Goal: Contribute content: Contribute content

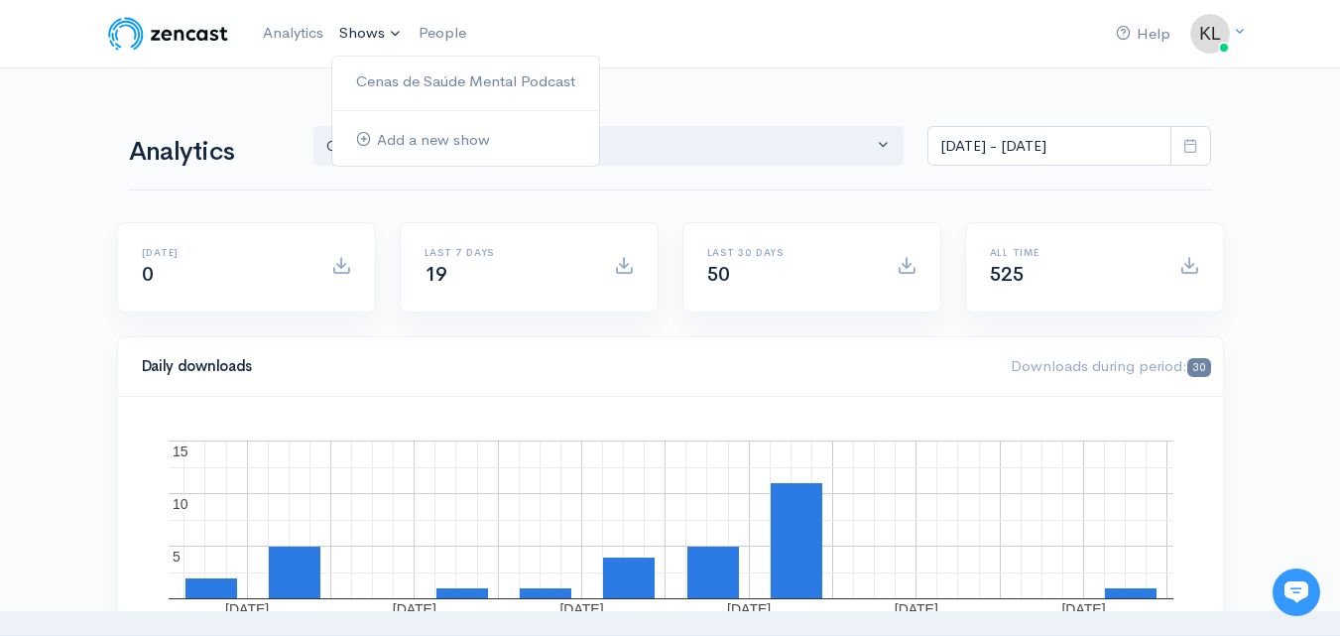
click at [362, 32] on link "Shows" at bounding box center [370, 34] width 79 height 44
click at [400, 81] on link "Cenas de Saúde Mental Podcast" at bounding box center [465, 81] width 267 height 35
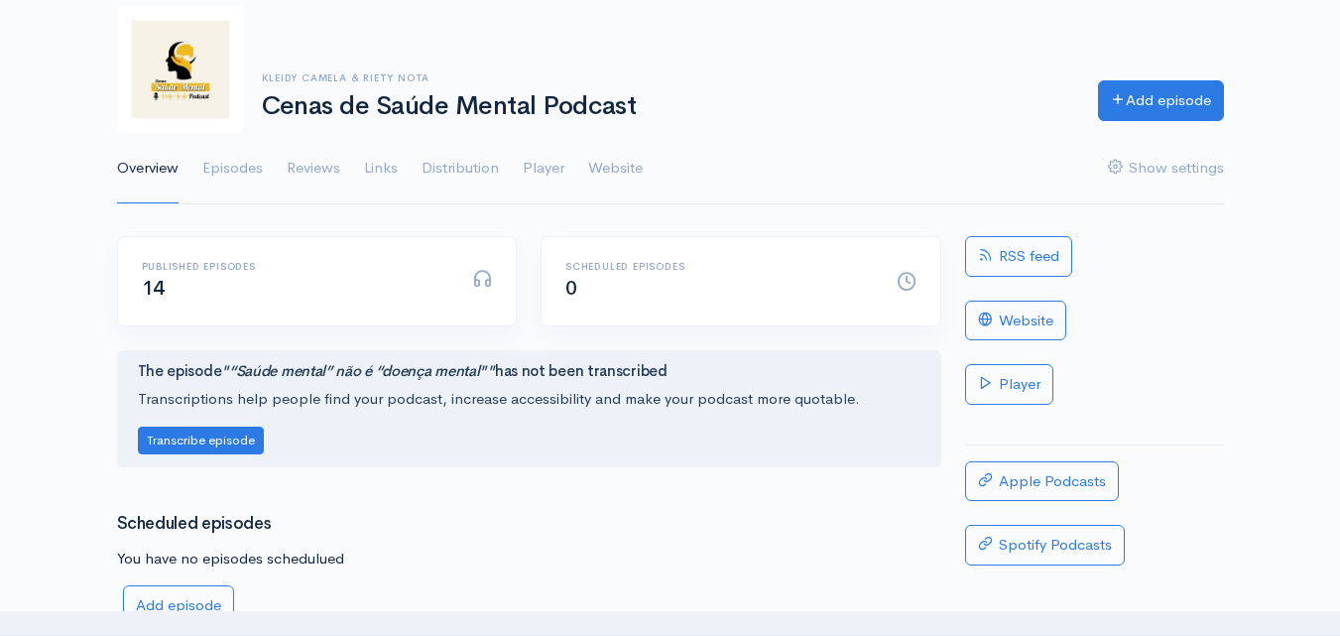
scroll to position [115, 0]
click at [1163, 98] on link "Add episode" at bounding box center [1161, 96] width 126 height 41
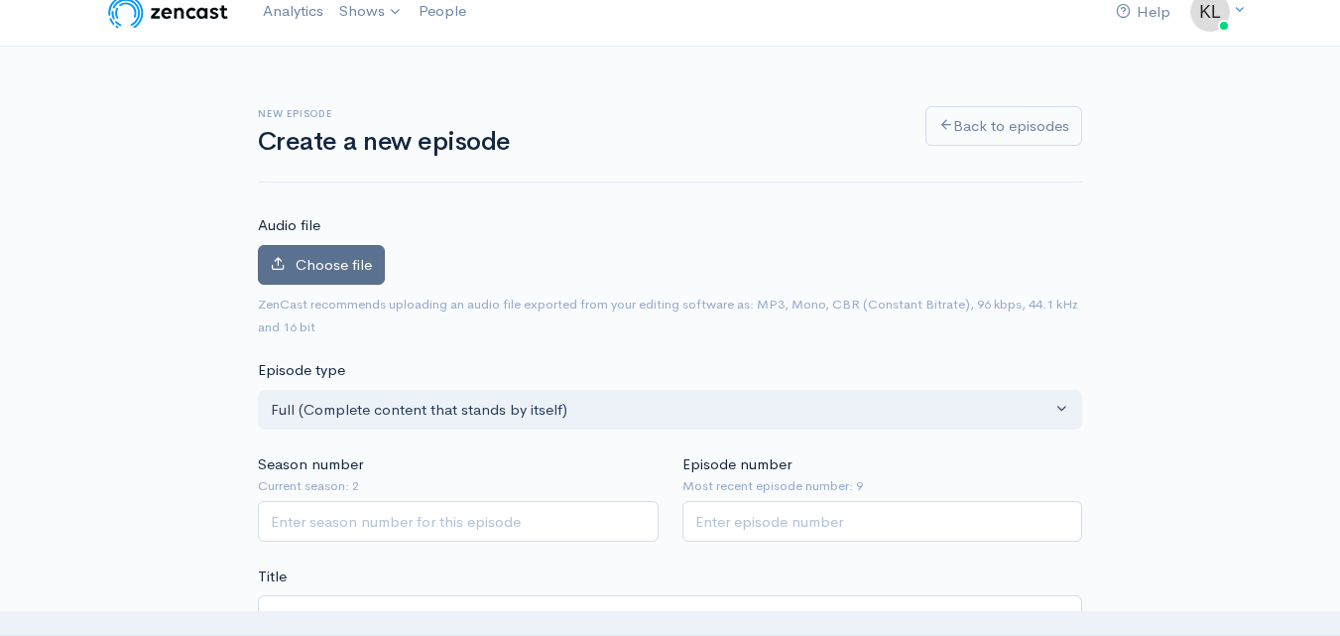
click at [306, 255] on span "Choose file" at bounding box center [334, 264] width 76 height 19
click at [0, 0] on input "Choose file" at bounding box center [0, 0] width 0 height 0
click at [346, 253] on label "Choose file" at bounding box center [321, 265] width 127 height 41
click at [0, 0] on input "Choose file" at bounding box center [0, 0] width 0 height 0
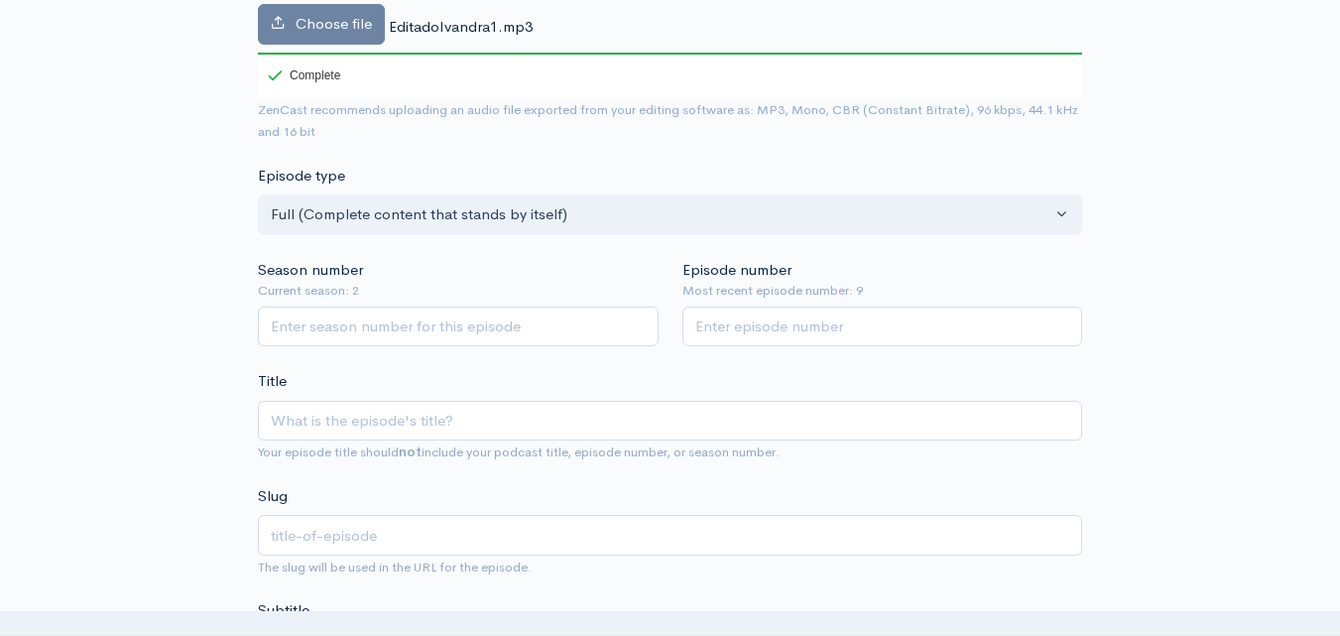
scroll to position [330, 0]
click at [450, 329] on input "Season number" at bounding box center [458, 325] width 401 height 41
type input "2"
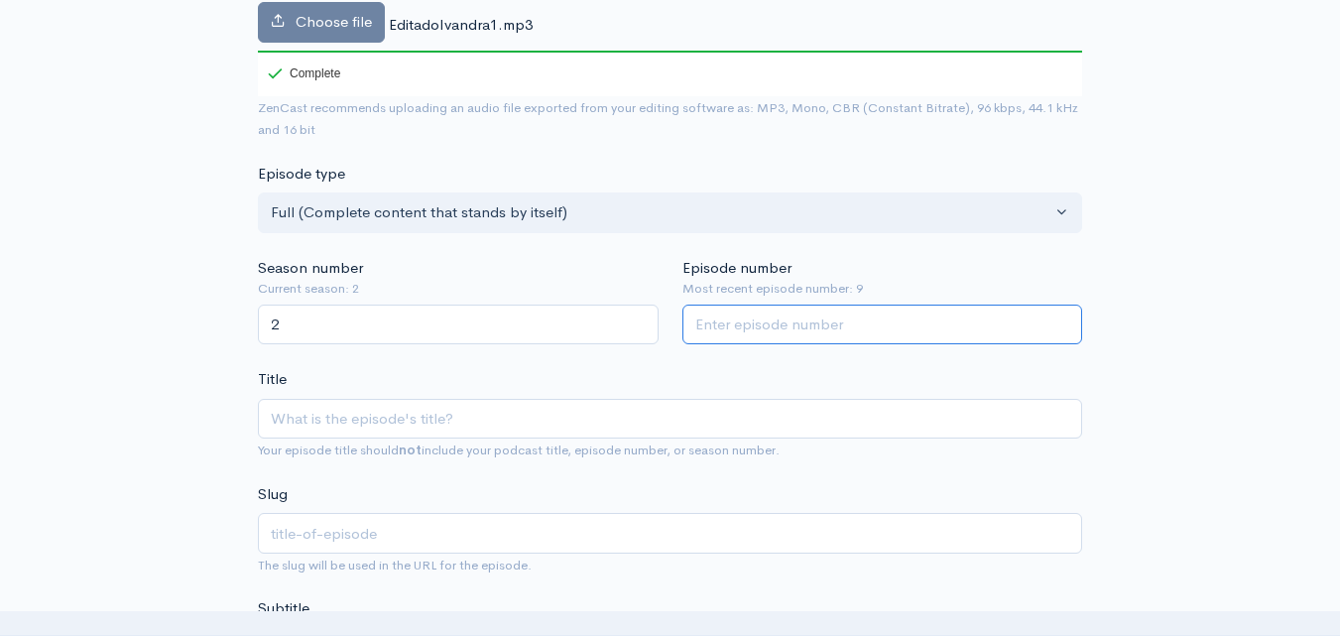
click at [860, 318] on input "Episode number" at bounding box center [882, 325] width 401 height 41
type input "10"
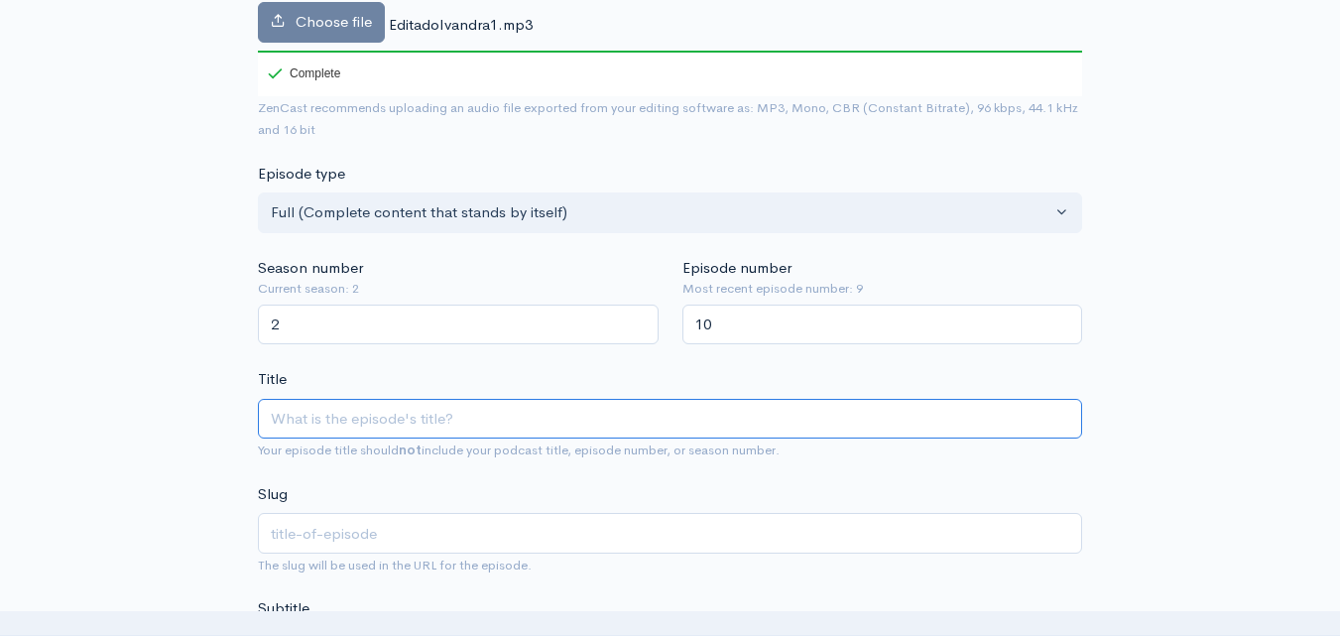
click at [293, 425] on input "Title" at bounding box center [670, 419] width 824 height 41
paste input "Conversa com [PERSON_NAME] (parte 1) “Como começou a nossa relação com a saúde …"
type input "Conversa com [PERSON_NAME] (parte 1) “Como começou a nossa relação com a saúde …"
type input "conversa-com-[PERSON_NAME]-parte-1-como-comecou-a-nossa-relacao-com-a-saude-men…"
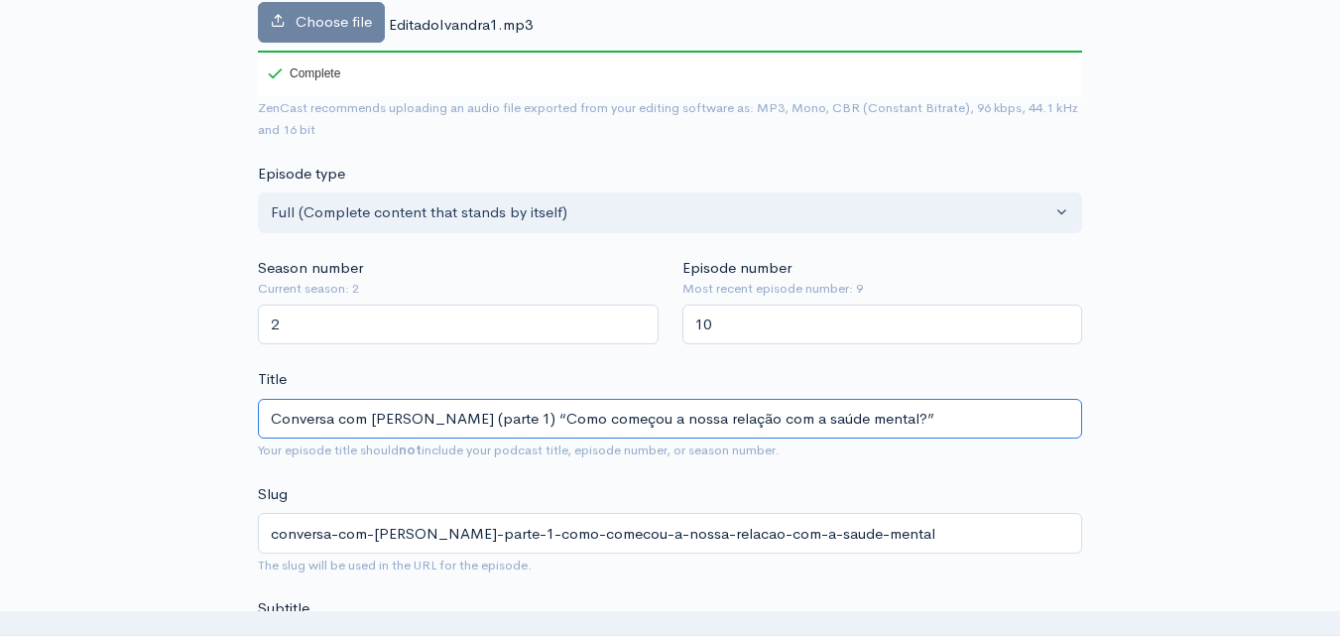
click at [531, 421] on input "Conversa com [PERSON_NAME] (parte 1) “Como começou a nossa relação com a saúde …" at bounding box center [670, 419] width 824 height 41
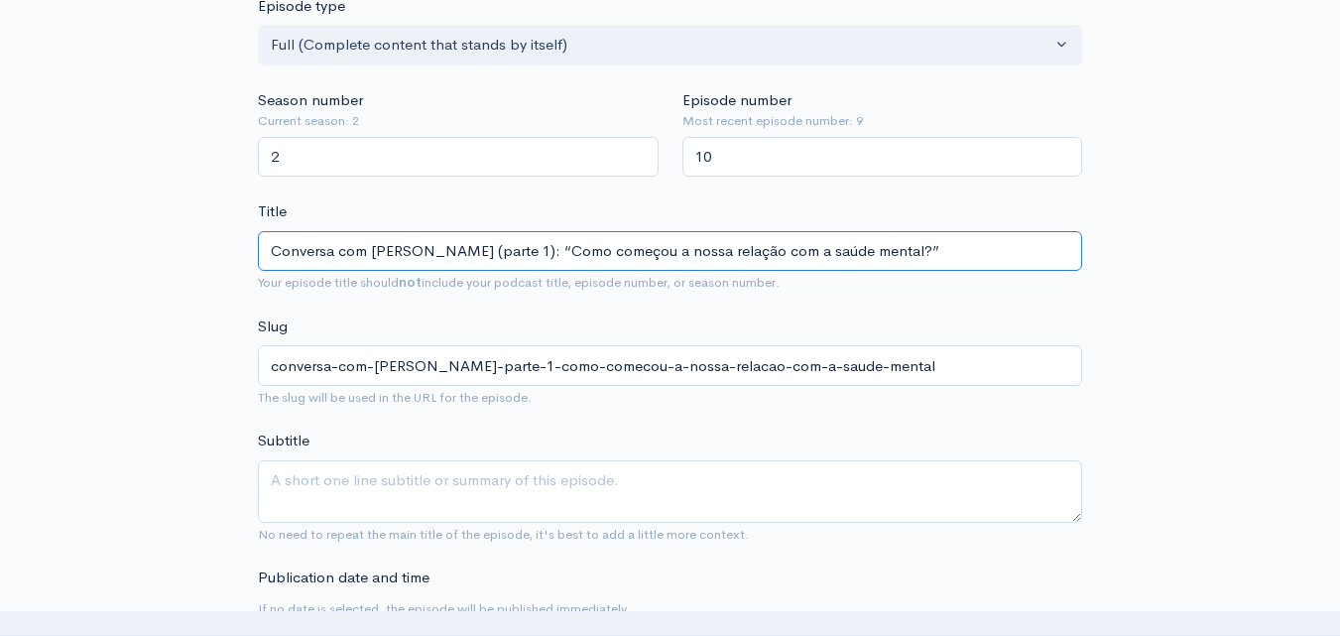
scroll to position [497, 0]
type input "Conversa com [PERSON_NAME] (parte 1): “Como começou a nossa relação com a saúde…"
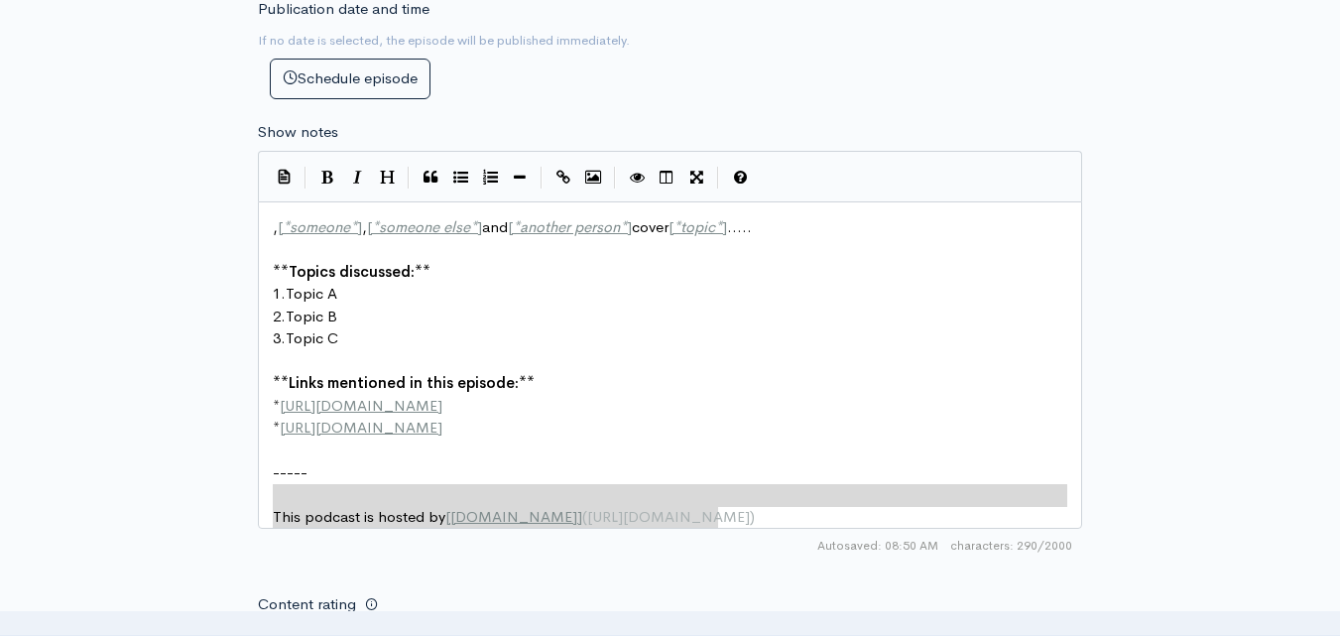
scroll to position [7, 0]
type textarea ", [*someone*], [*someone else*] and [*another person*] cover [*topic*]..... **T…"
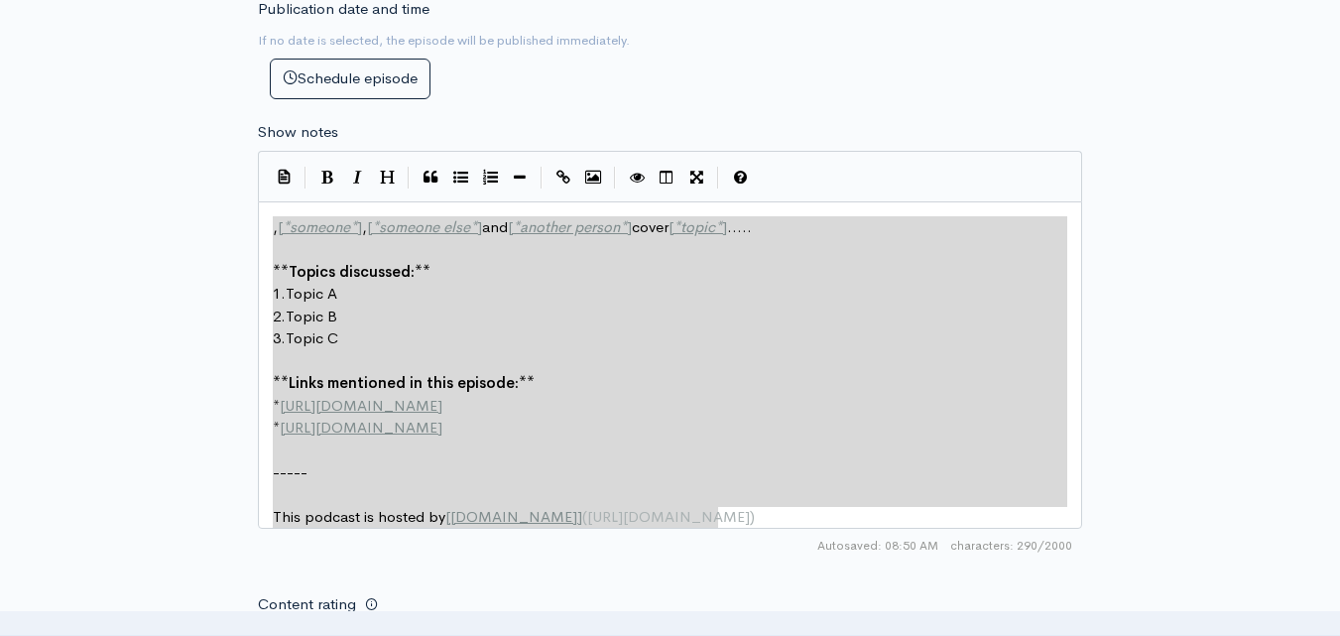
drag, startPoint x: 712, startPoint y: 515, endPoint x: 241, endPoint y: 190, distance: 572.1
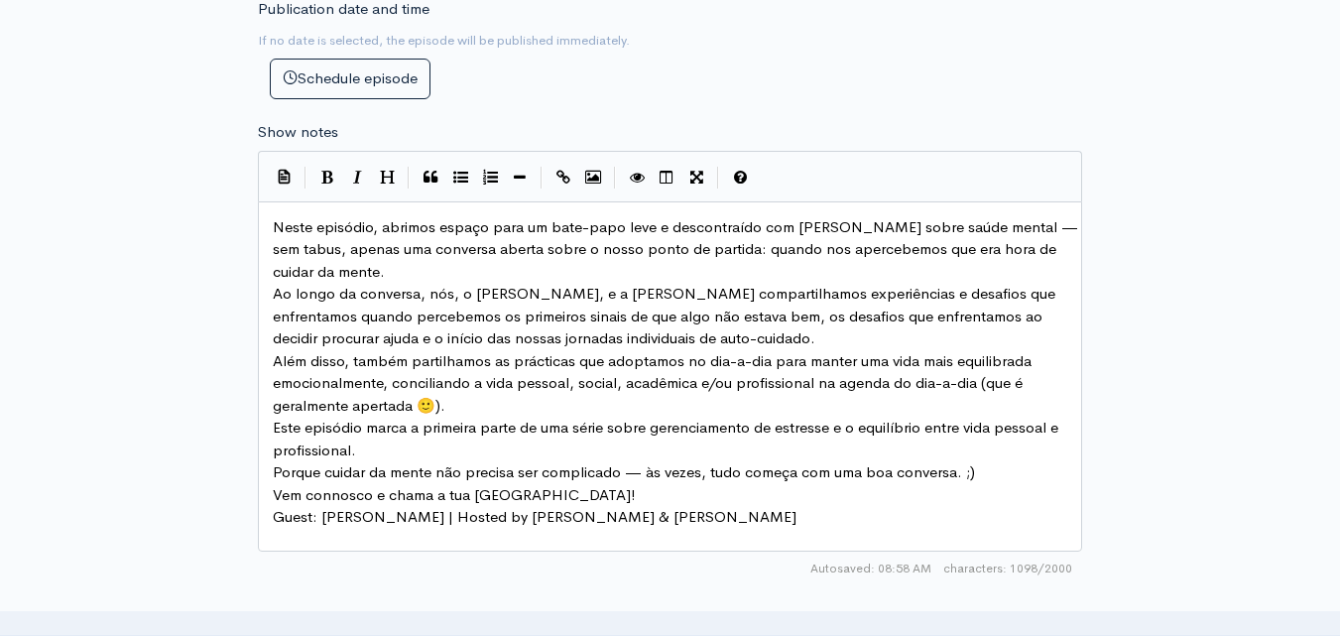
click at [395, 270] on pre "Neste episódio, abrimos espaço para um bate-papo leve e descontraído com [PERSO…" at bounding box center [677, 249] width 817 height 67
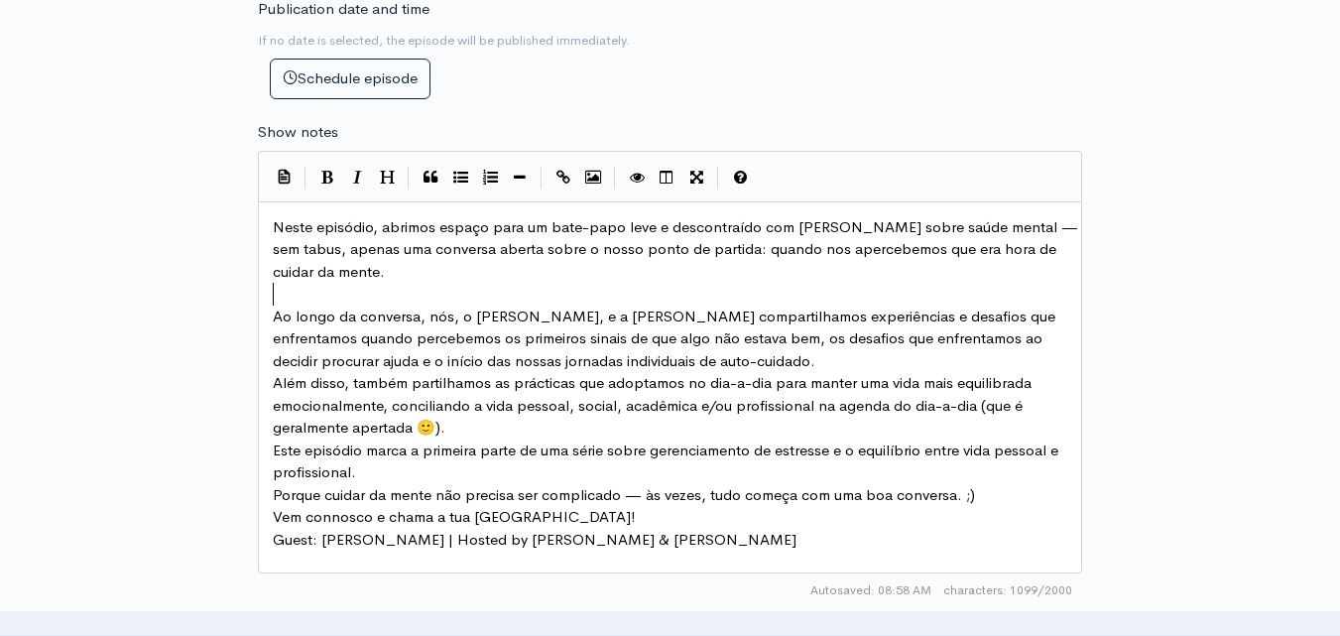
click at [671, 362] on pre "Ao longo da conversa, nós, o [PERSON_NAME], e a [PERSON_NAME] compartilhamos ex…" at bounding box center [677, 339] width 817 height 67
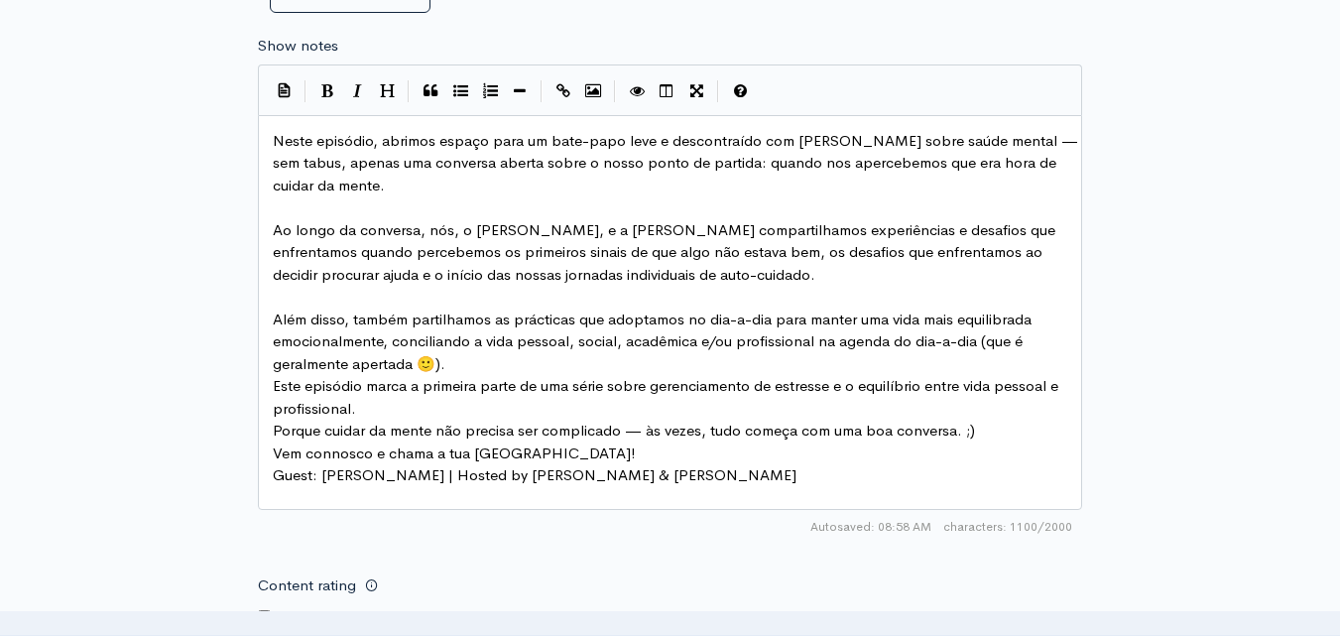
scroll to position [1161, 0]
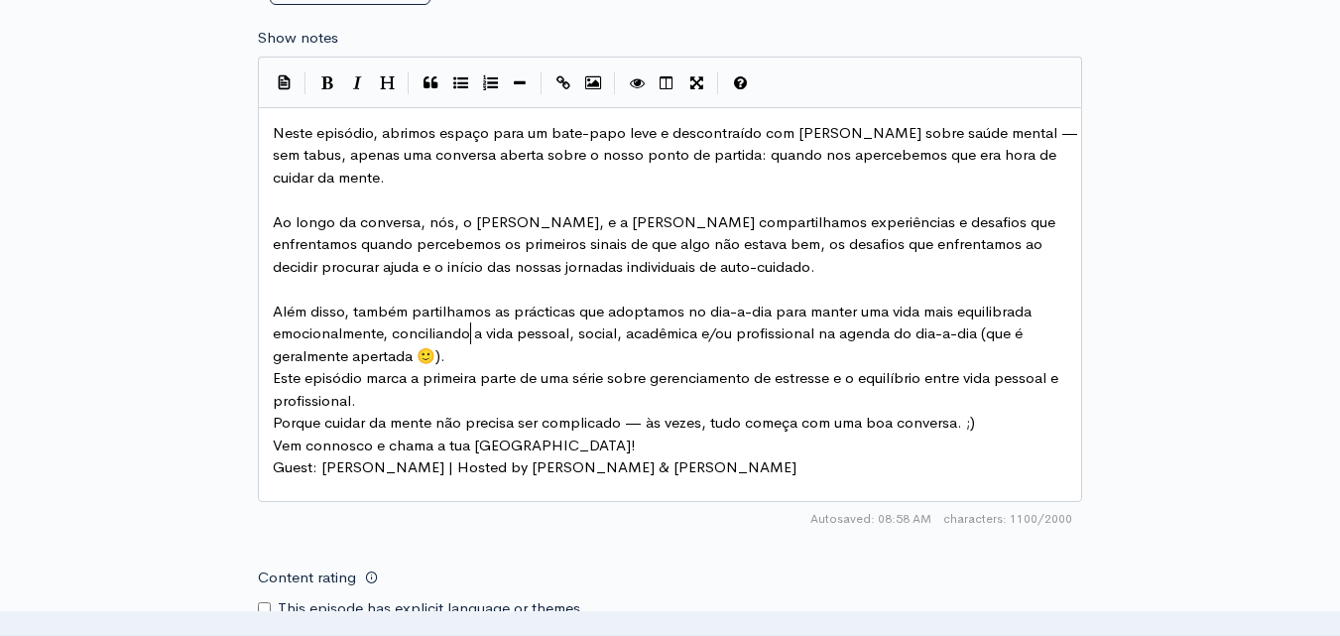
click at [470, 344] on pre "Além disso, também partilhamos as prácticas que adoptamos no dia-a-dia para man…" at bounding box center [677, 334] width 817 height 67
click at [463, 351] on pre "Além disso, também partilhamos as prácticas que adoptamos no dia-a-dia para man…" at bounding box center [677, 334] width 817 height 67
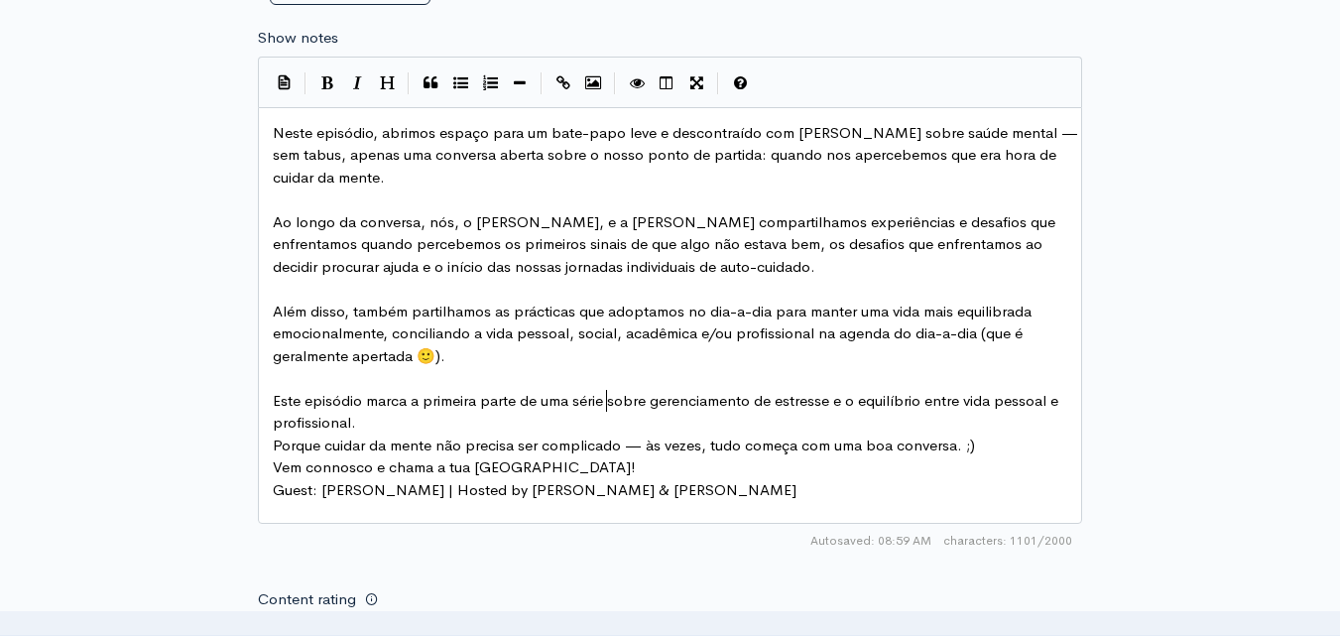
click at [602, 405] on span "Este episódio marca a primeira parte de uma série sobre gerenciamento de estres…" at bounding box center [668, 412] width 790 height 42
type textarea "dupla"
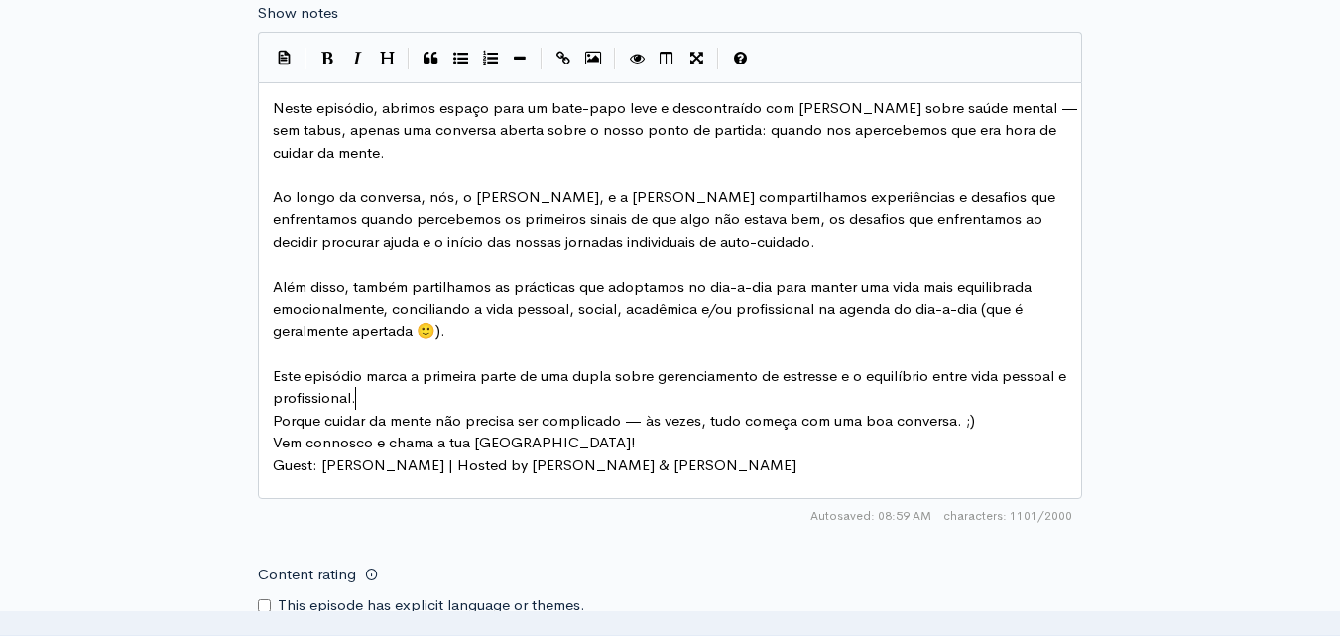
click at [383, 405] on pre "Este episódio marca a primeira parte de uma dupla sobre gerenciamento de estres…" at bounding box center [677, 387] width 817 height 45
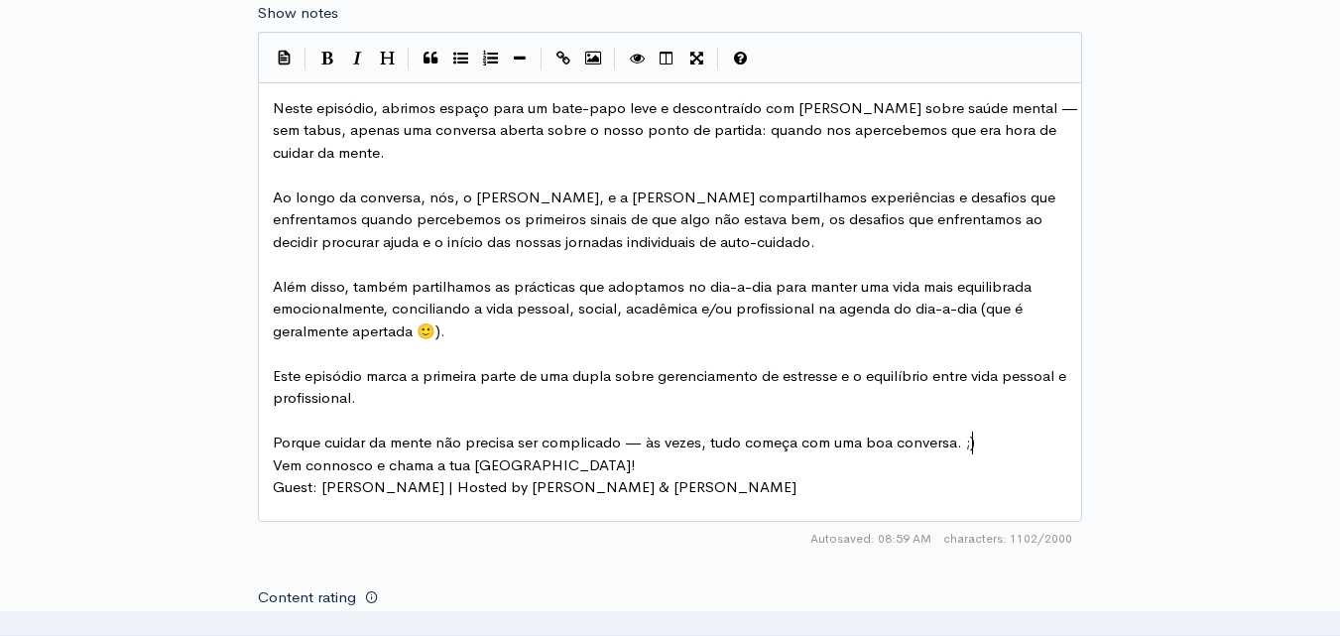
click at [990, 440] on pre "Porque cuidar da mente não precisa ser complicado — às vezes, tudo começa com u…" at bounding box center [677, 443] width 817 height 23
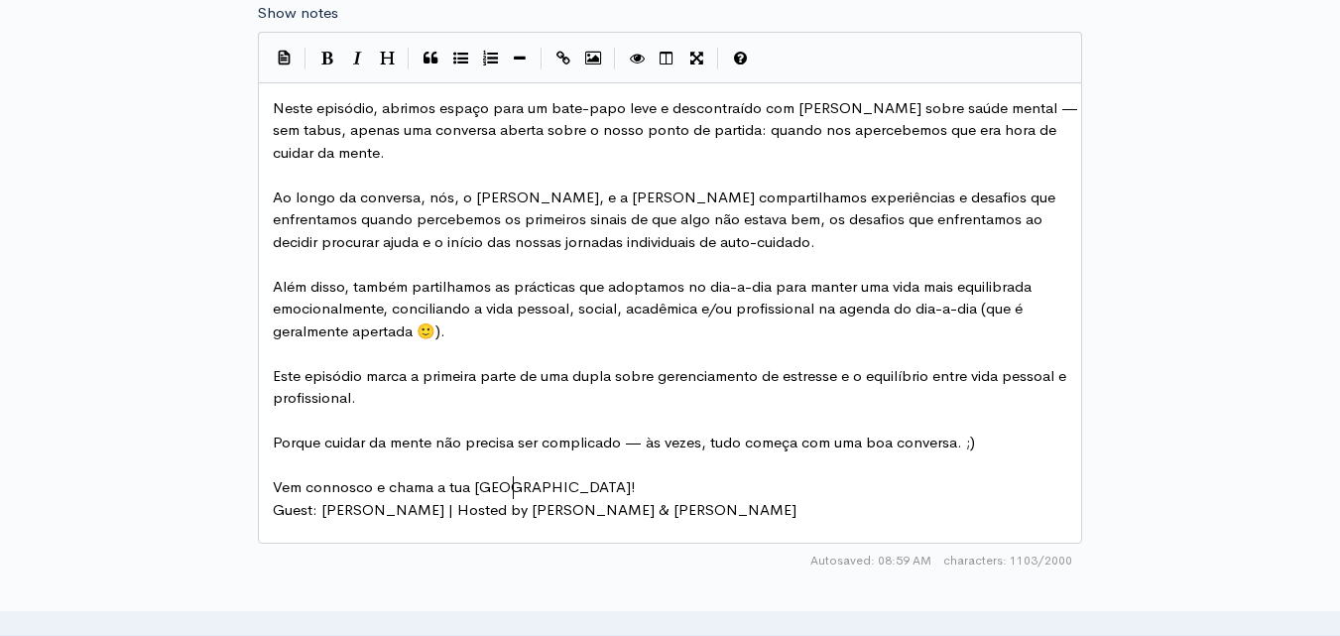
click at [526, 483] on pre "Vem connosco e chama a tua [GEOGRAPHIC_DATA]!" at bounding box center [677, 487] width 817 height 23
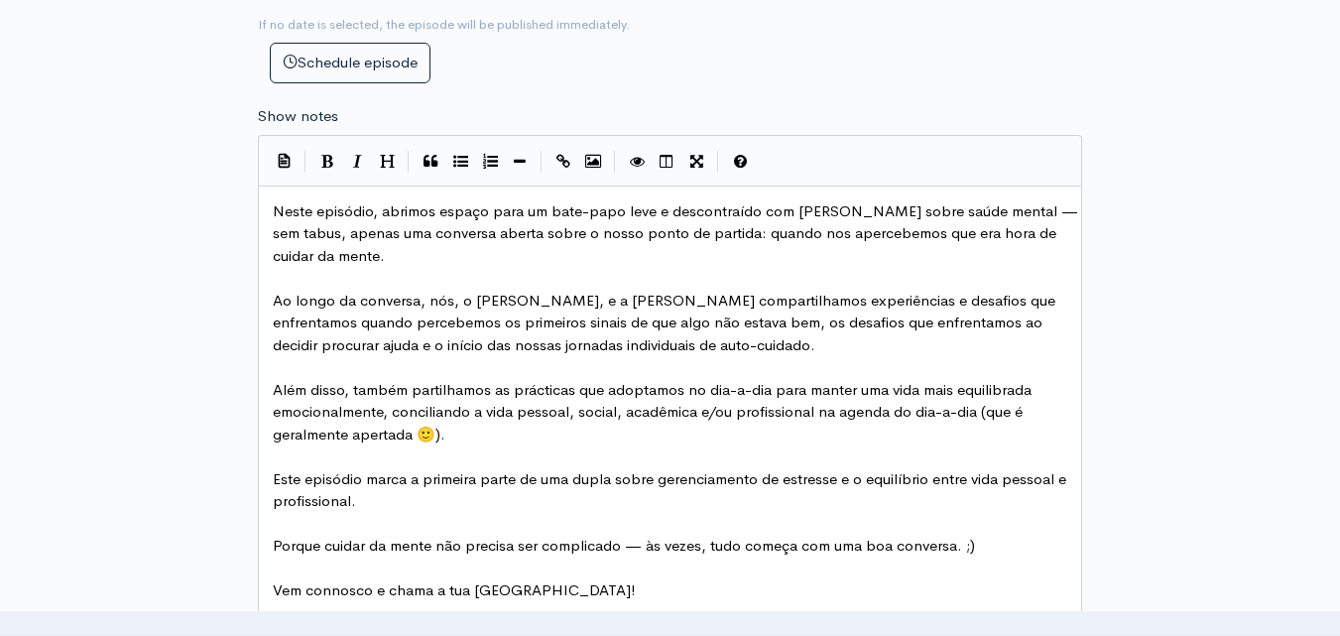
scroll to position [1090, 0]
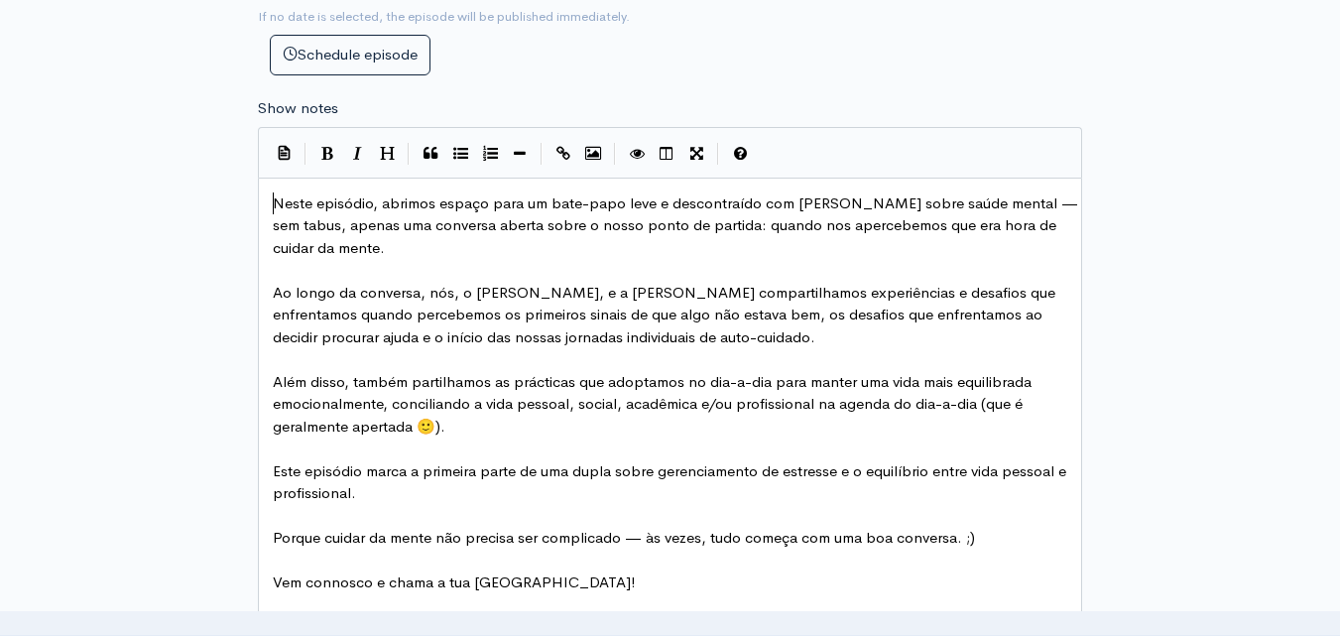
click at [276, 202] on span "Neste episódio, abrimos espaço para um bate-papo leve e descontraído com [PERSO…" at bounding box center [677, 224] width 809 height 63
drag, startPoint x: 262, startPoint y: 280, endPoint x: 270, endPoint y: 294, distance: 16.0
click at [270, 294] on div "x Neste episódio, abrimos espaço para um bate-papo leve e descontraído com [PER…" at bounding box center [670, 420] width 824 height 484
click at [270, 294] on pre "Ao longo da conversa, nós, o [PERSON_NAME], e a [PERSON_NAME] compartilhamos ex…" at bounding box center [677, 315] width 817 height 67
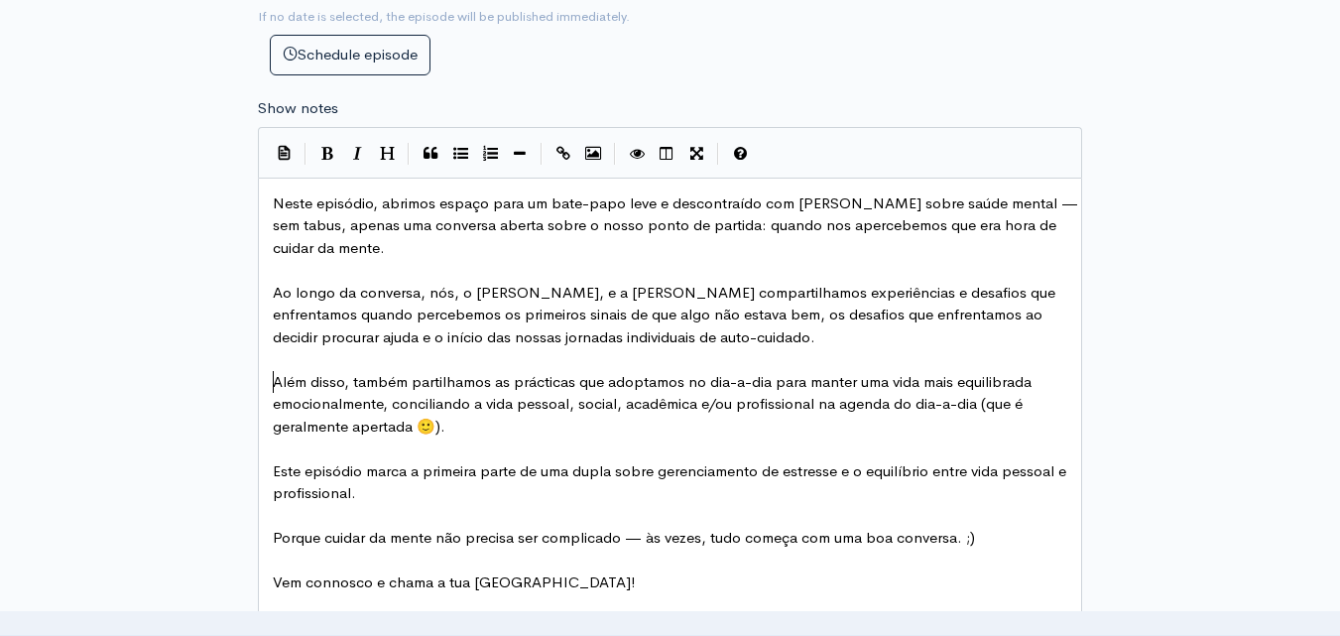
click at [275, 376] on span "Além disso, também partilhamos as prácticas que adoptamos no dia-a-dia para man…" at bounding box center [654, 403] width 763 height 63
click at [273, 465] on span "Este episódio marca a primeira parte de uma dupla sobre gerenciamento de estres…" at bounding box center [672, 482] width 798 height 42
click at [274, 536] on span "Porque cuidar da mente não precisa ser complicado — às vezes, tudo começa com u…" at bounding box center [624, 537] width 702 height 19
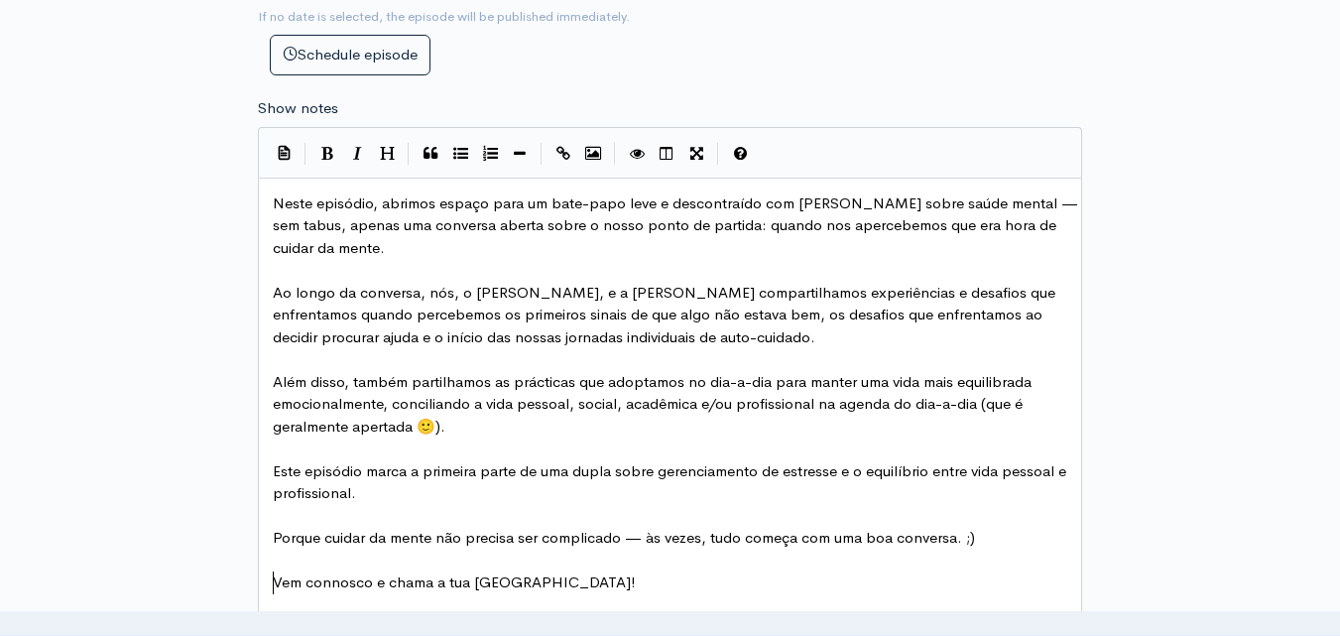
click at [272, 586] on pre "Vem connosco e chama a tua [GEOGRAPHIC_DATA]!" at bounding box center [677, 582] width 817 height 23
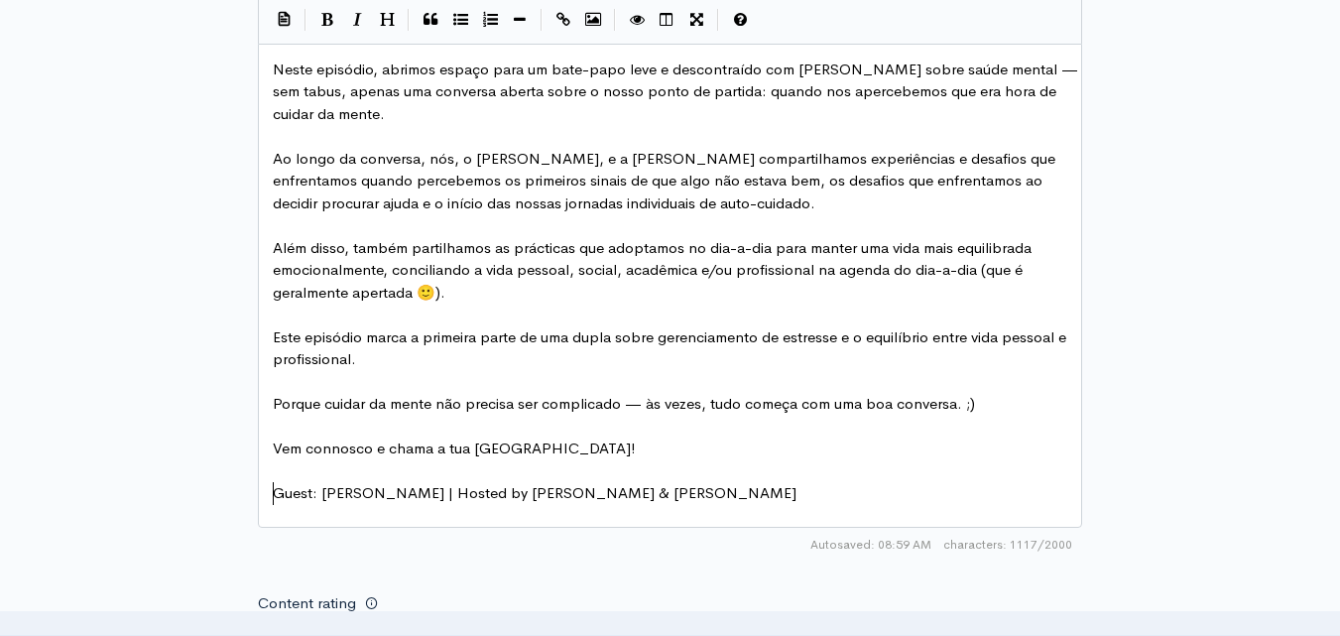
click at [269, 503] on pre "Guest: [PERSON_NAME] | Hosted by [PERSON_NAME] & [PERSON_NAME]" at bounding box center [677, 493] width 817 height 23
type textarea "Guest"
drag, startPoint x: 315, startPoint y: 498, endPoint x: 274, endPoint y: 496, distance: 41.7
drag, startPoint x: 424, startPoint y: 497, endPoint x: 333, endPoint y: 493, distance: 90.4
type textarea "[PERSON_NAME]"
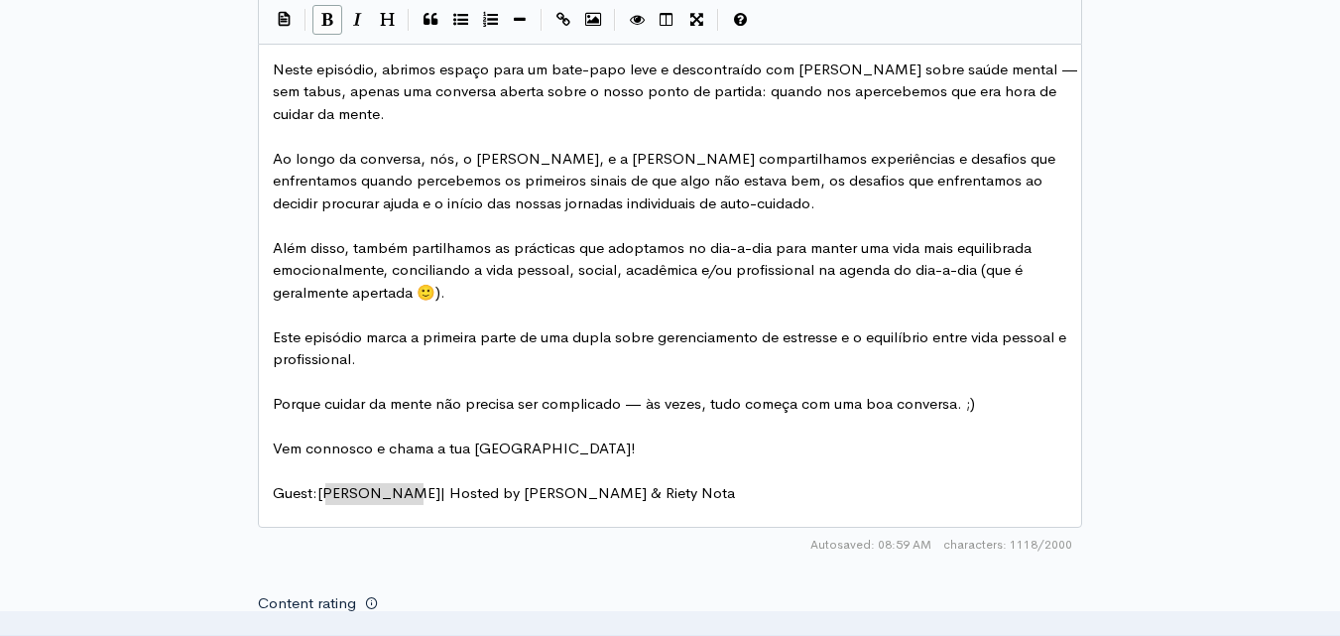
click at [323, 21] on icon "Bold" at bounding box center [327, 19] width 12 height 15
click at [535, 416] on pre "​" at bounding box center [677, 427] width 817 height 23
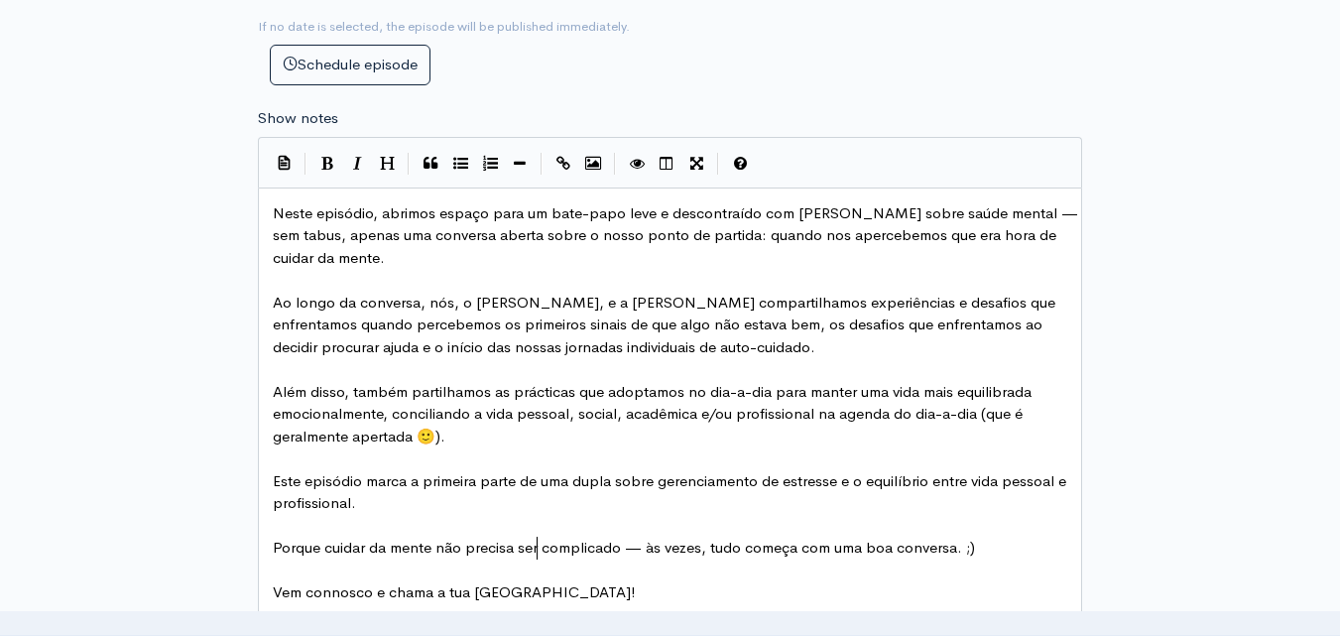
scroll to position [1081, 0]
type textarea "Cenas"
drag, startPoint x: 522, startPoint y: 305, endPoint x: 487, endPoint y: 309, distance: 34.9
click at [354, 167] on icon "Italic" at bounding box center [357, 162] width 9 height 15
click at [835, 306] on span "Ao longo da conversa, nós, o * Cenas * , e a [PERSON_NAME] compartilhamos exper…" at bounding box center [675, 323] width 804 height 63
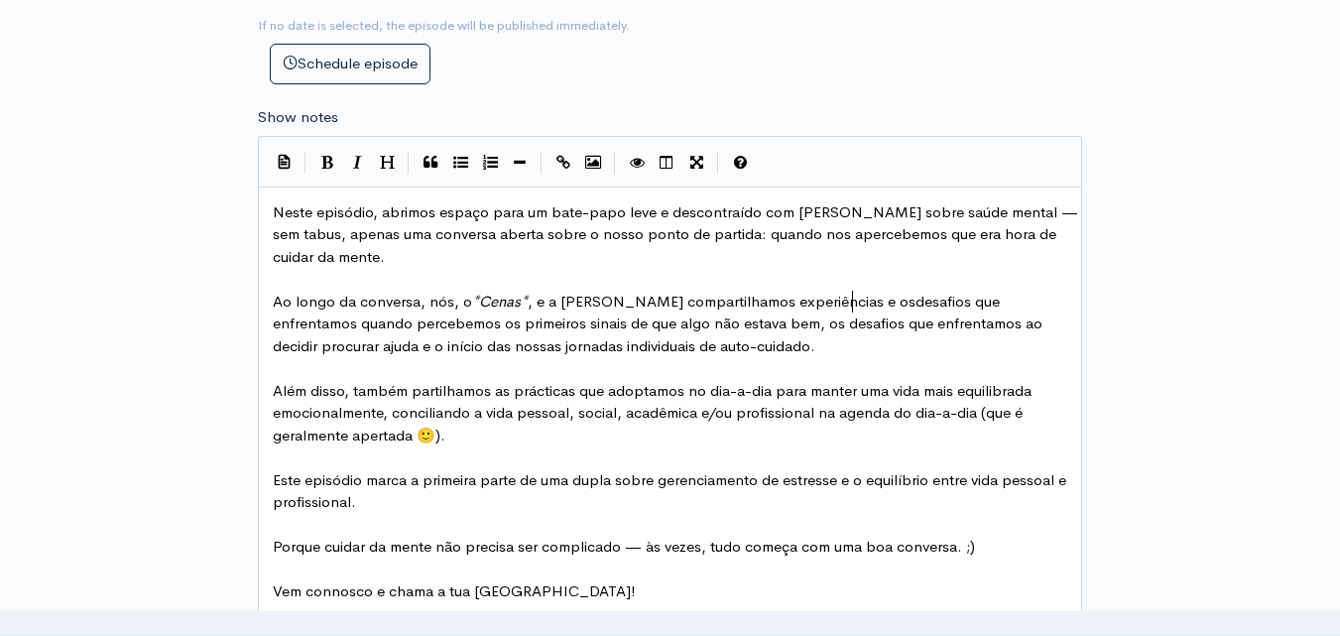
type textarea "os"
click at [704, 355] on pre "Ao longo da conversa, nós, o * Cenas * , e a [PERSON_NAME] compartilhamos exper…" at bounding box center [677, 324] width 817 height 67
type textarea "com a nossa saude mental."
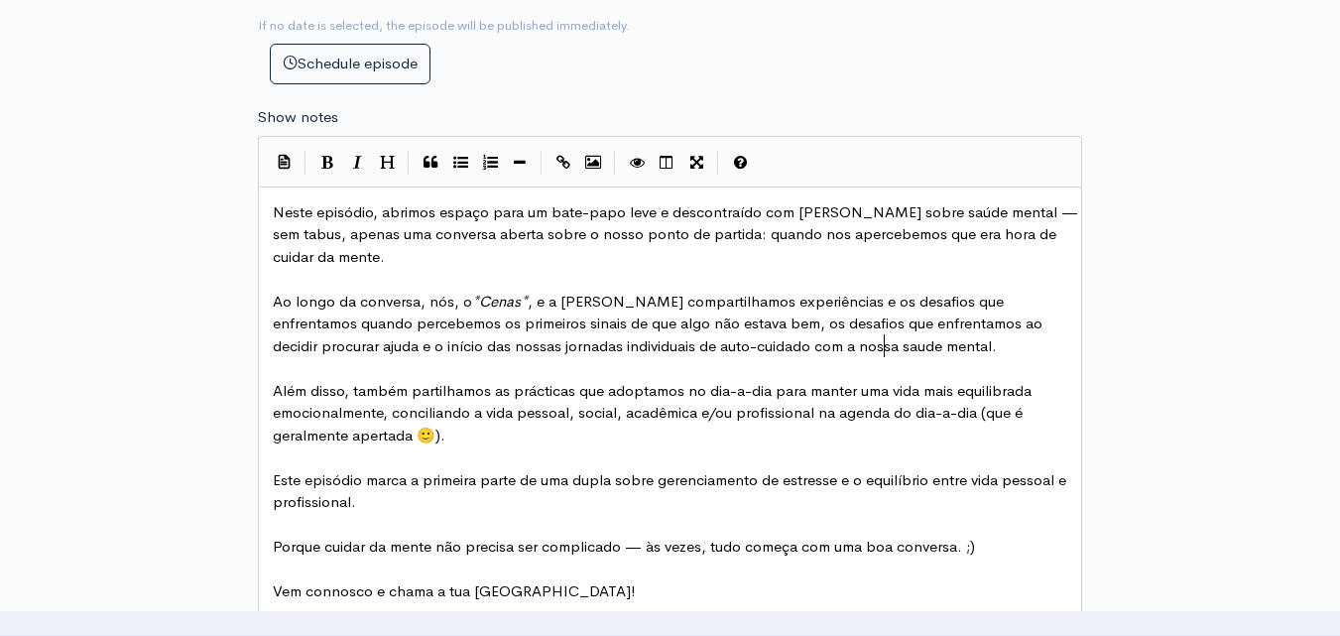
click at [744, 408] on span "Além disso, também partilhamos as prácticas que adoptamos no dia-a-dia para man…" at bounding box center [654, 412] width 763 height 63
click at [834, 345] on span "Ao longo da conversa, nós, o * Cenas * , e a [PERSON_NAME] compartilhamos exper…" at bounding box center [660, 323] width 774 height 63
type textarea "saúde"
drag, startPoint x: 988, startPoint y: 214, endPoint x: 950, endPoint y: 212, distance: 37.7
click at [793, 349] on span "Ao longo da conversa, nós, o * Cenas * , e a [PERSON_NAME] compartilhamos exper…" at bounding box center [660, 323] width 774 height 63
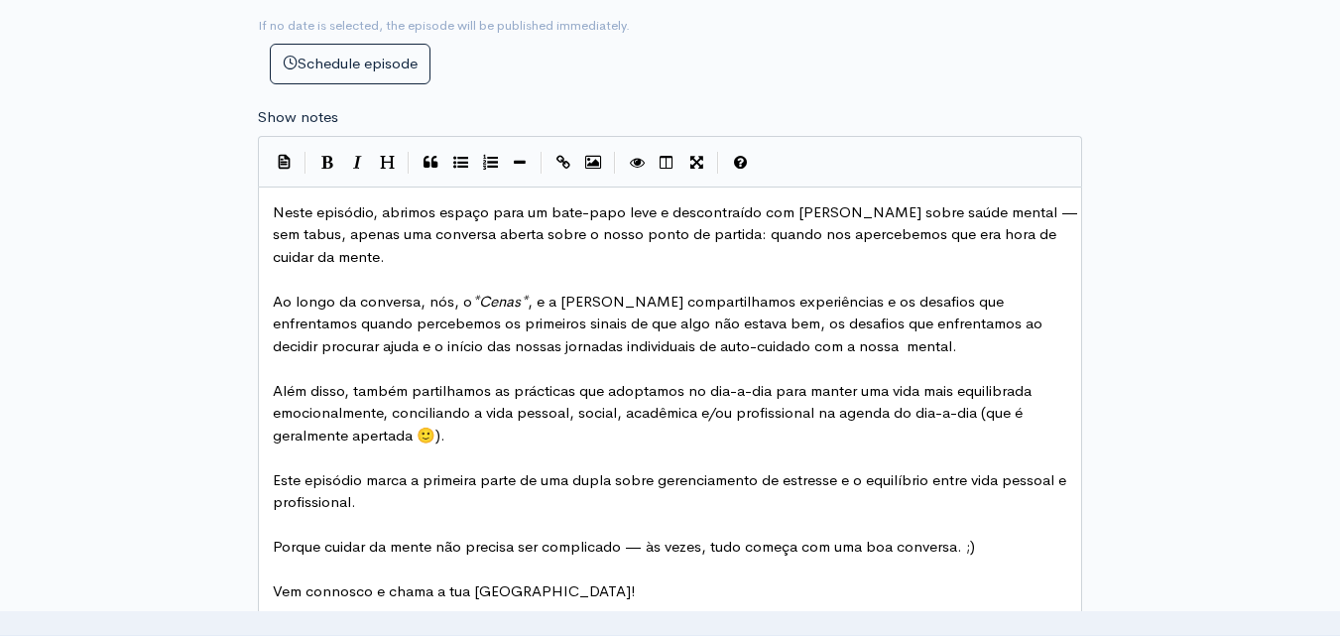
scroll to position [7, 4]
paste textarea
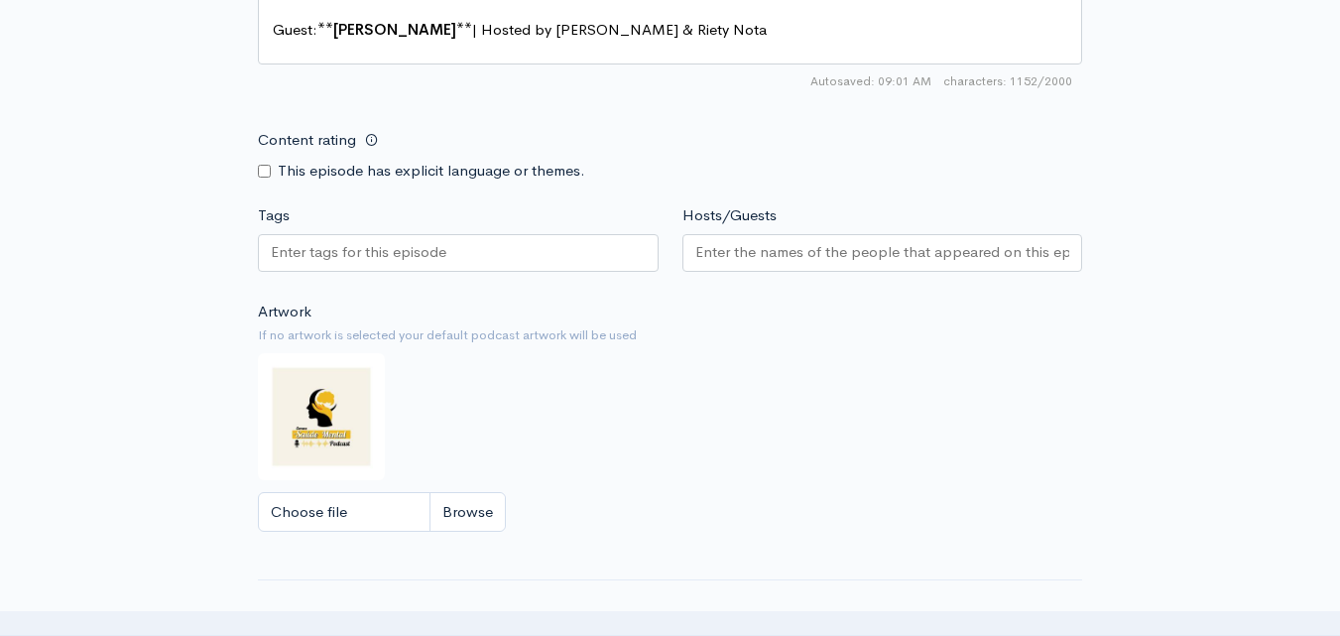
scroll to position [2052, 0]
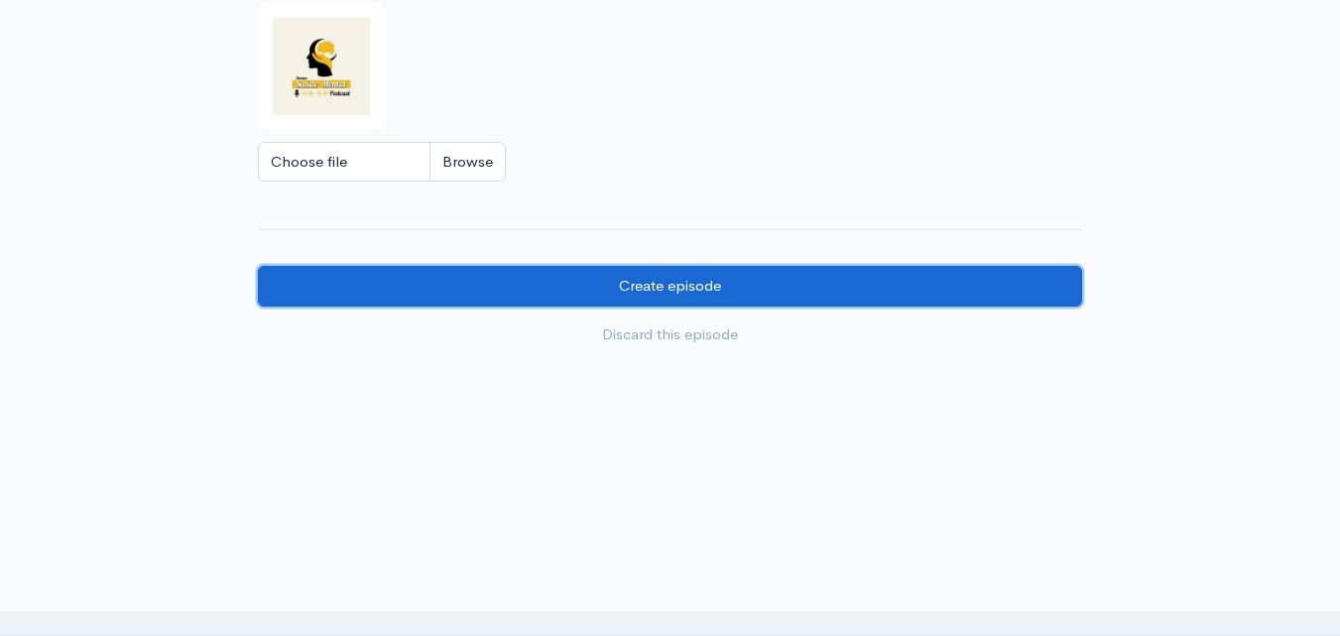
click at [694, 277] on input "Create episode" at bounding box center [670, 286] width 824 height 41
